Goal: Transaction & Acquisition: Purchase product/service

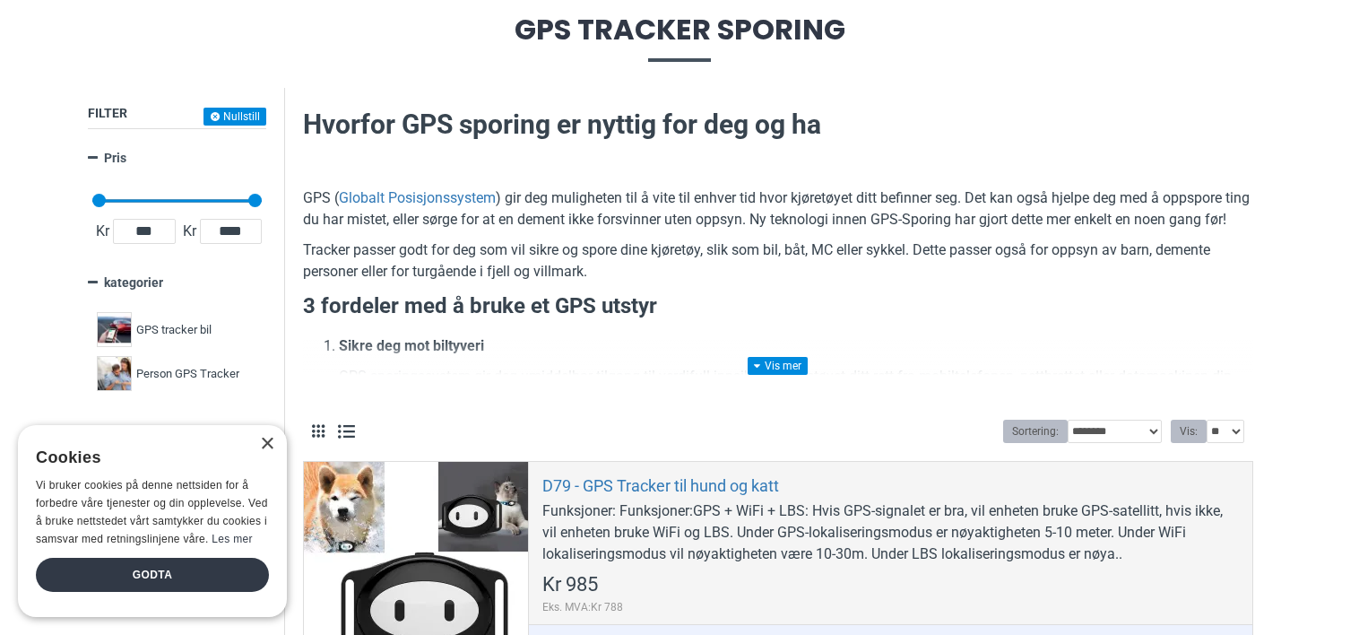
scroll to position [200, 0]
click at [188, 326] on span "GPS tracker bil" at bounding box center [173, 331] width 75 height 18
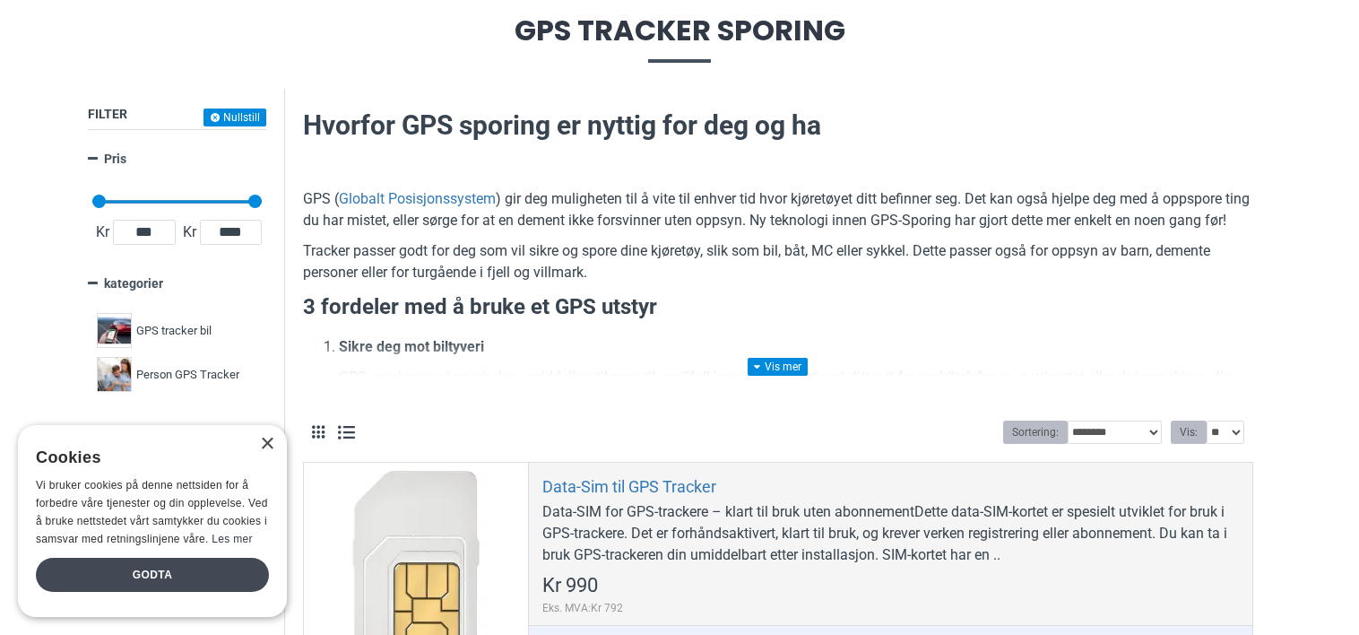
click at [216, 577] on div "Godta" at bounding box center [152, 575] width 233 height 34
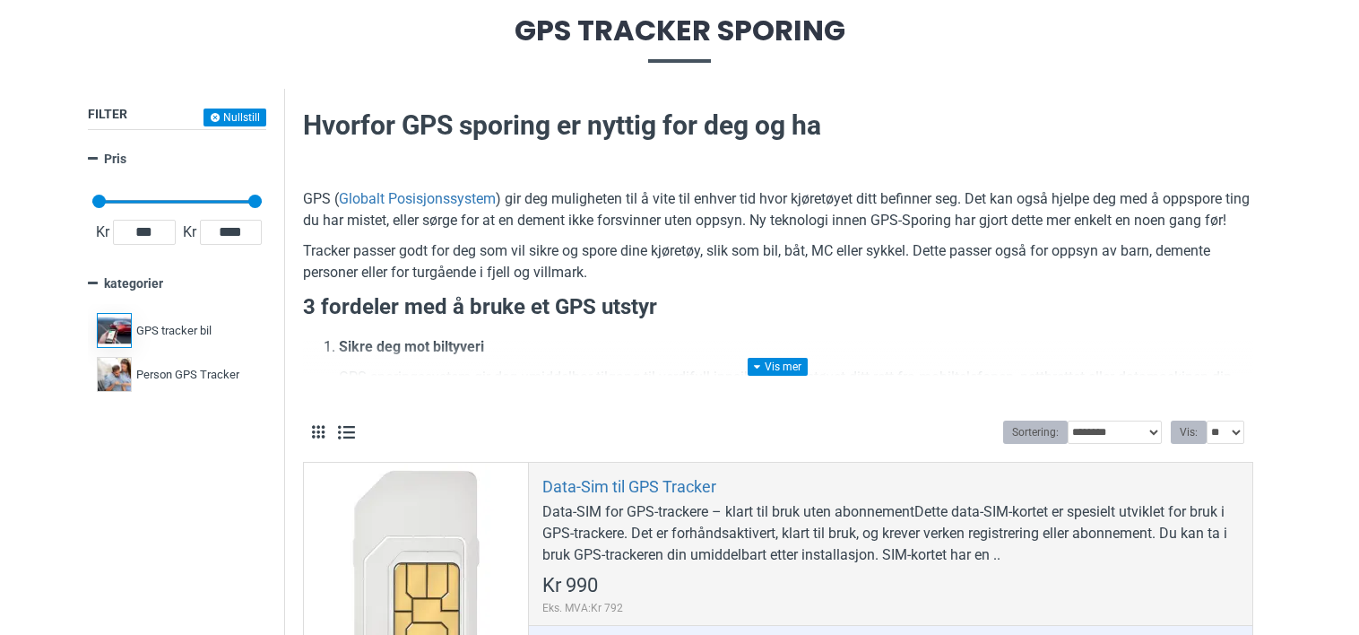
click at [182, 319] on label "GPS tracker bil 6" at bounding box center [176, 330] width 169 height 44
click at [186, 326] on span "GPS tracker bil" at bounding box center [173, 331] width 75 height 18
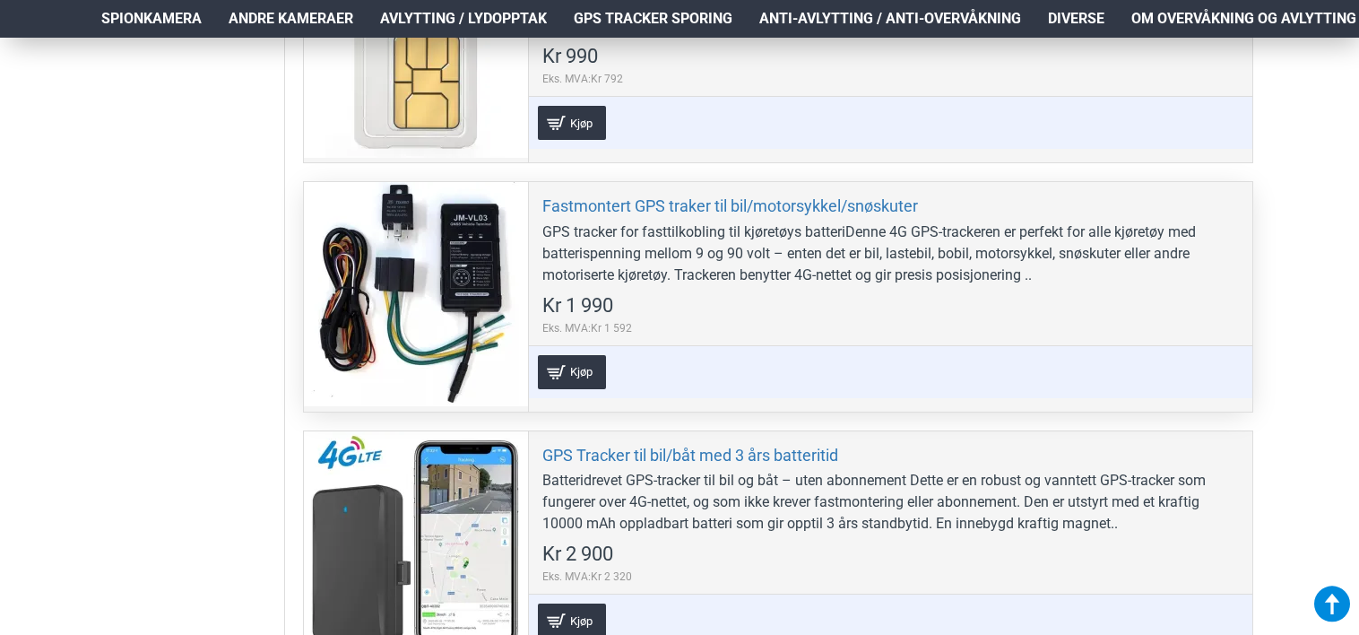
scroll to position [726, 0]
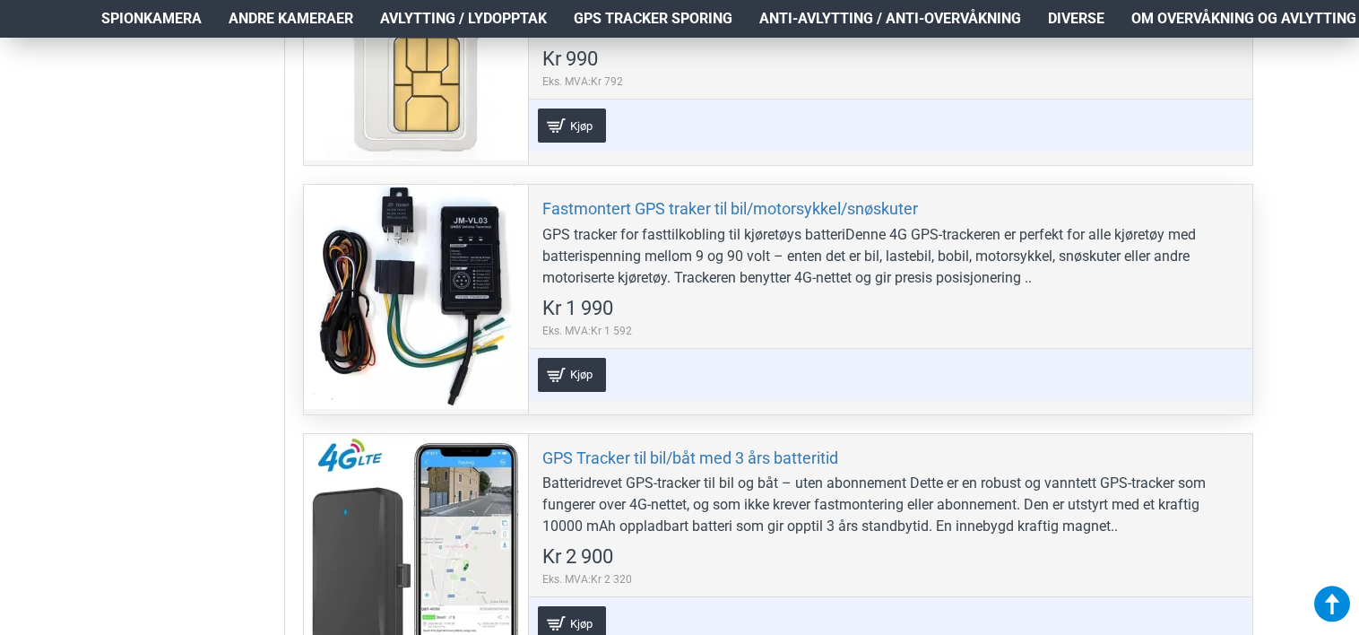
click at [462, 273] on div at bounding box center [416, 297] width 224 height 224
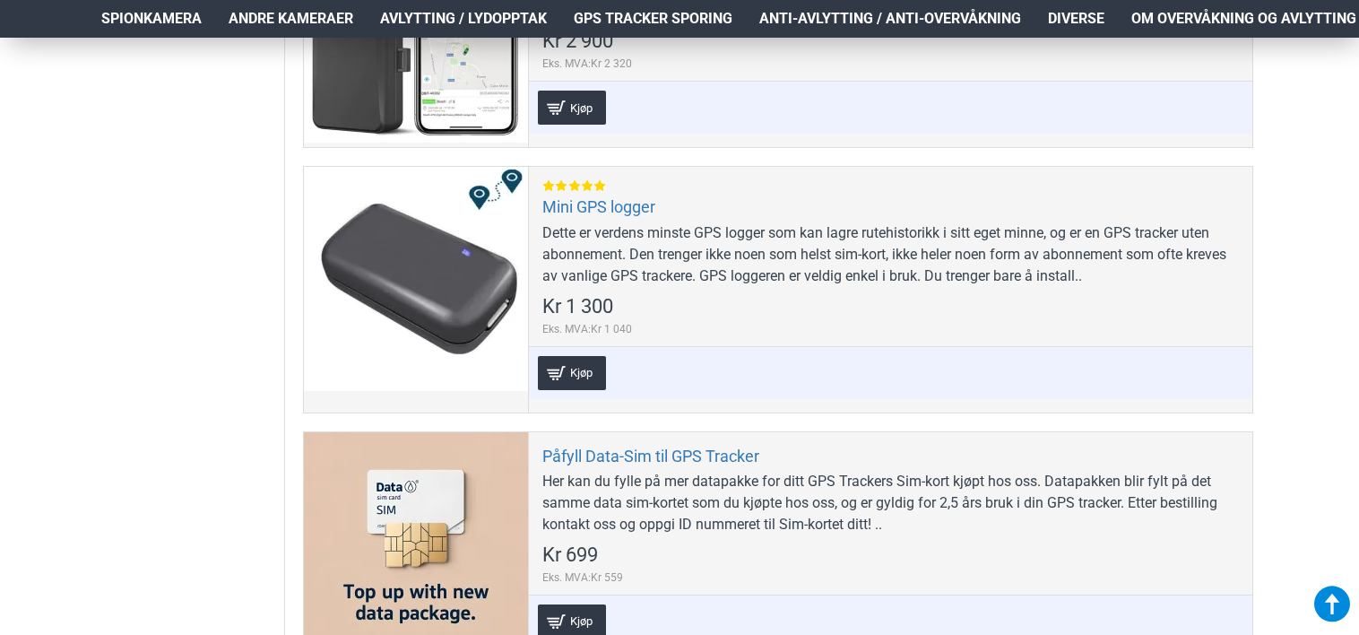
scroll to position [1246, 0]
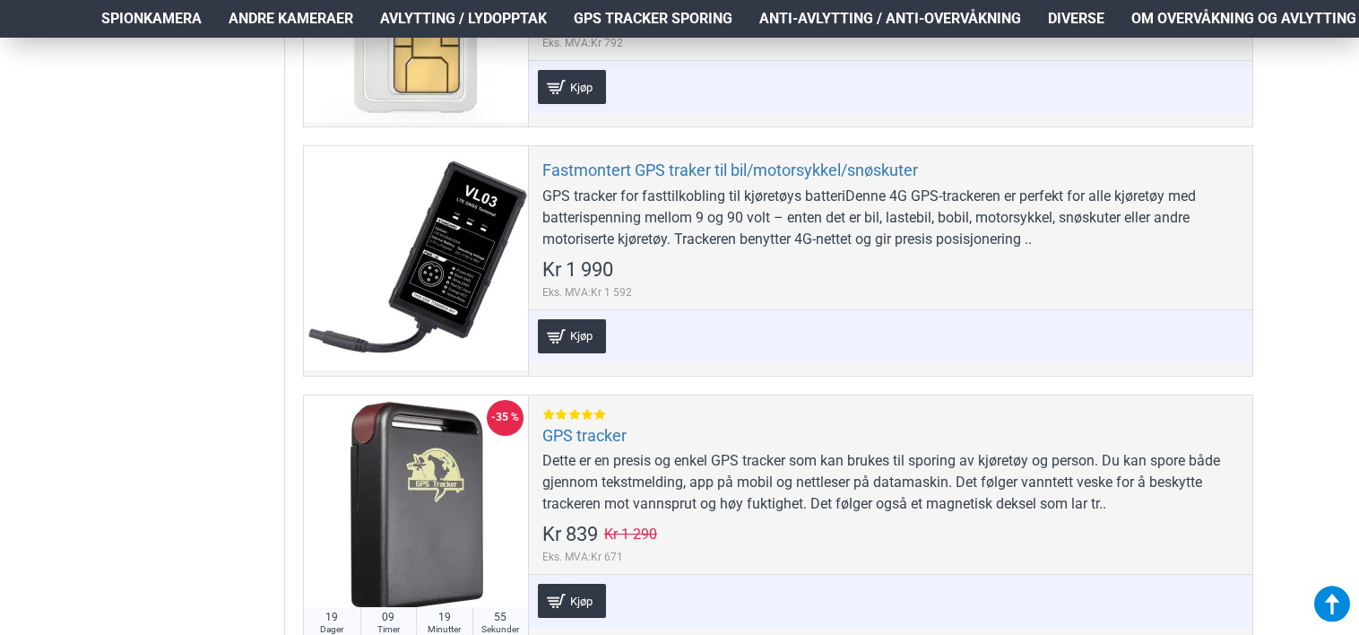
scroll to position [1005, 0]
